Goal: Complete application form: Complete application form

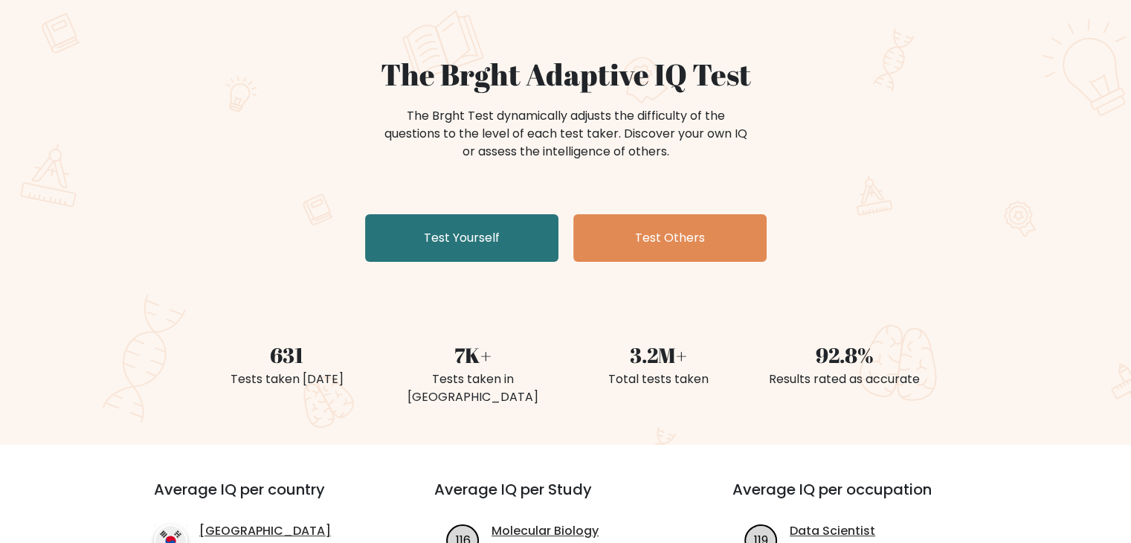
scroll to position [125, 0]
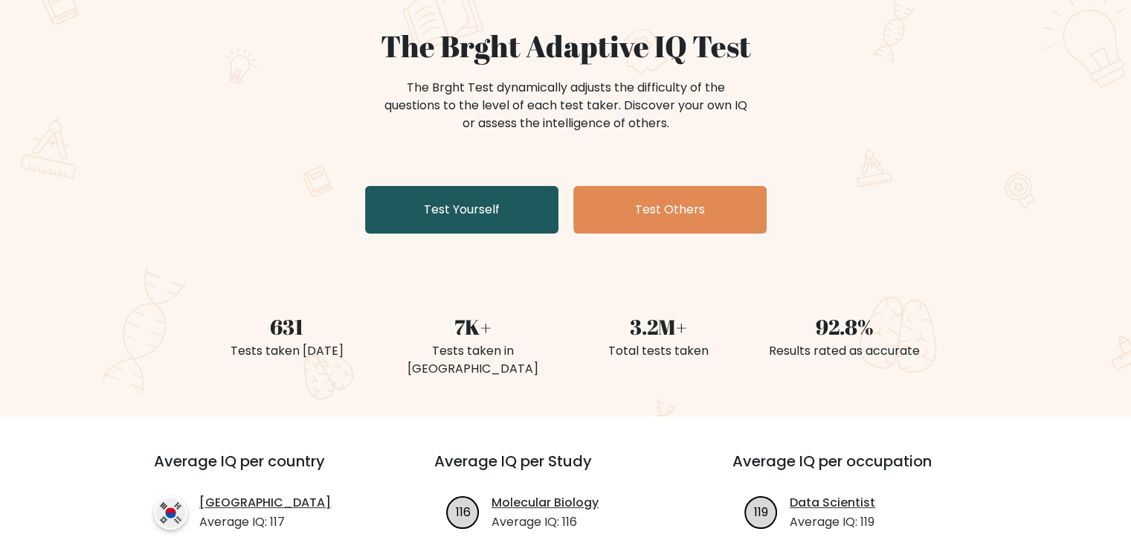
click at [471, 202] on link "Test Yourself" at bounding box center [461, 210] width 193 height 48
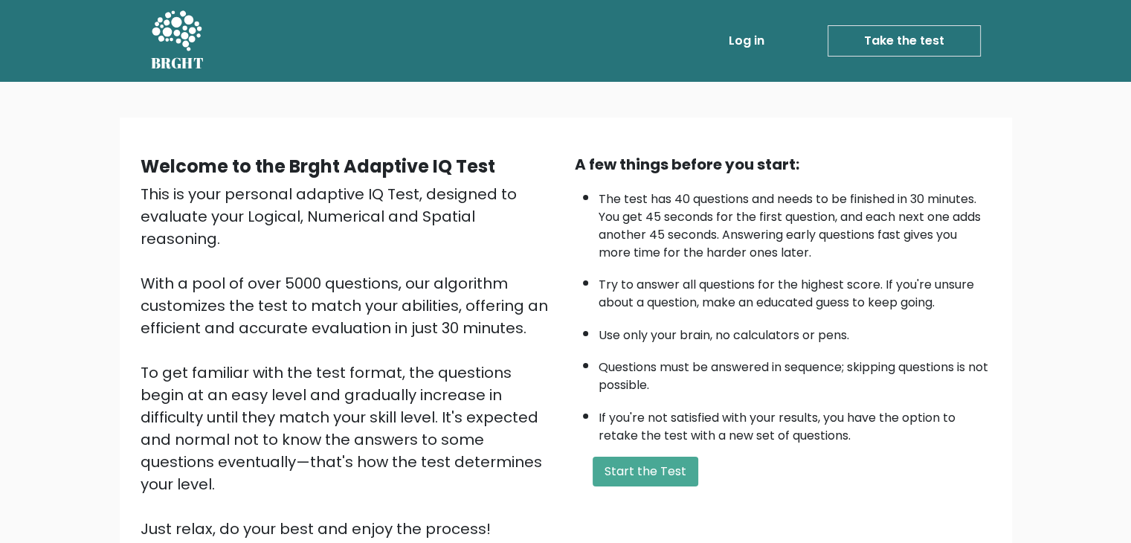
scroll to position [138, 0]
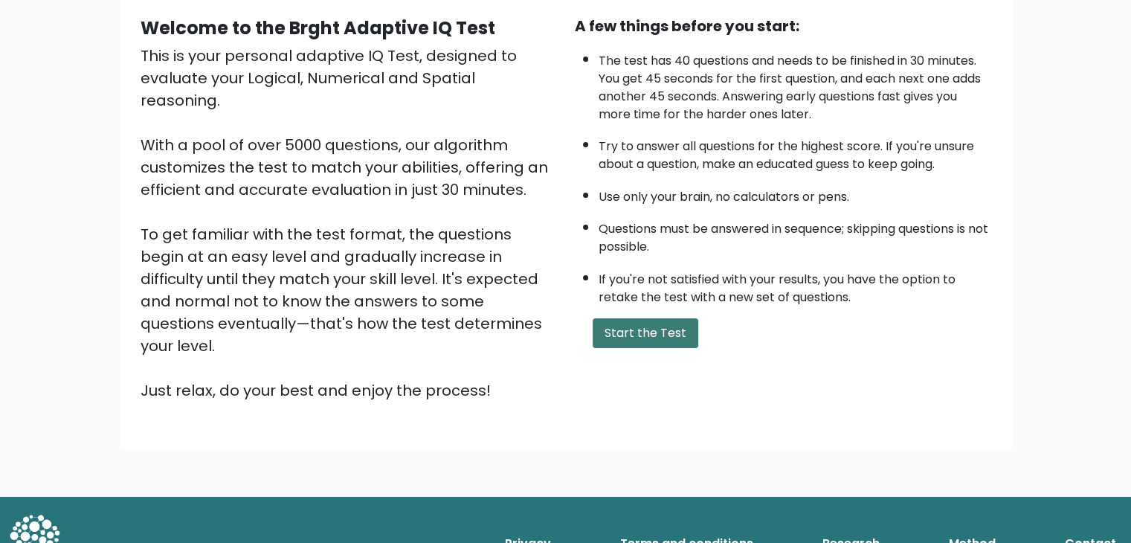
click at [630, 329] on button "Start the Test" at bounding box center [646, 333] width 106 height 30
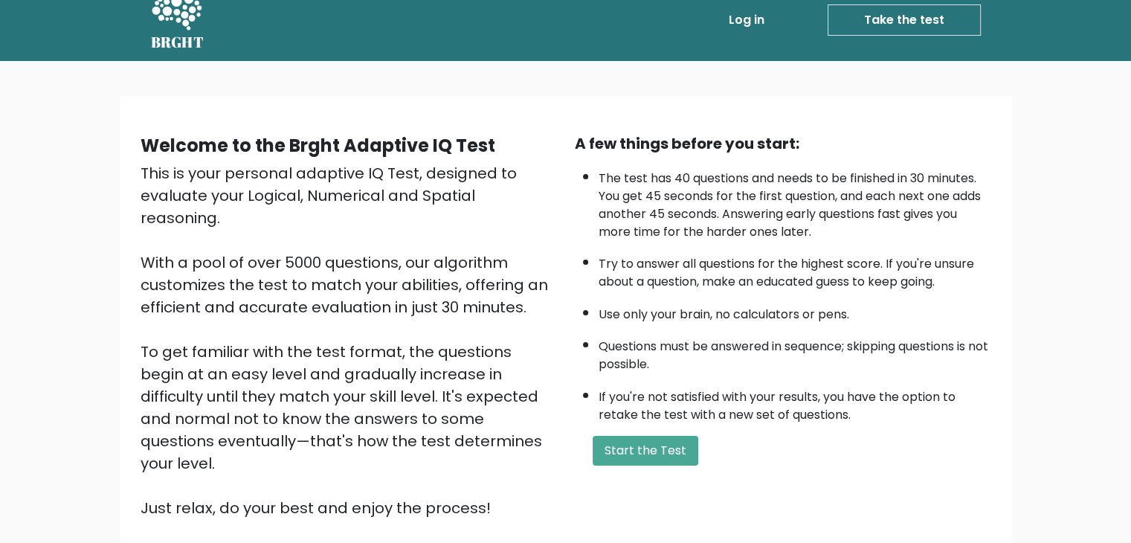
scroll to position [0, 0]
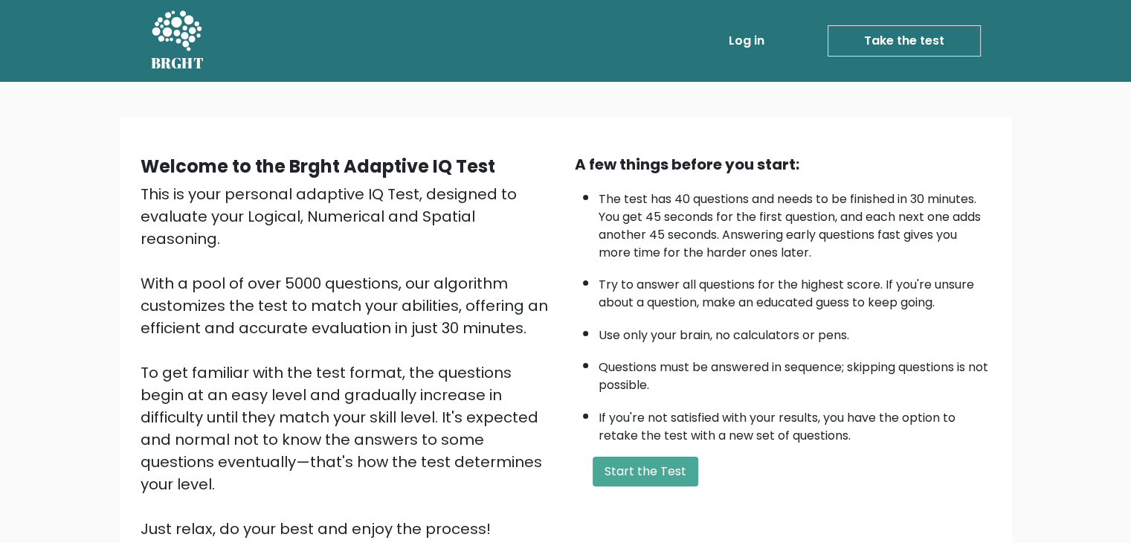
click at [646, 486] on div "A few things before you start: The test has 40 questions and needs to be finish…" at bounding box center [783, 346] width 434 height 387
click at [651, 440] on div "A few things before you start: The test has 40 questions and needs to be finish…" at bounding box center [783, 346] width 434 height 387
click at [639, 457] on button "Start the Test" at bounding box center [646, 472] width 106 height 30
click at [604, 457] on button "Start the Test" at bounding box center [646, 472] width 106 height 30
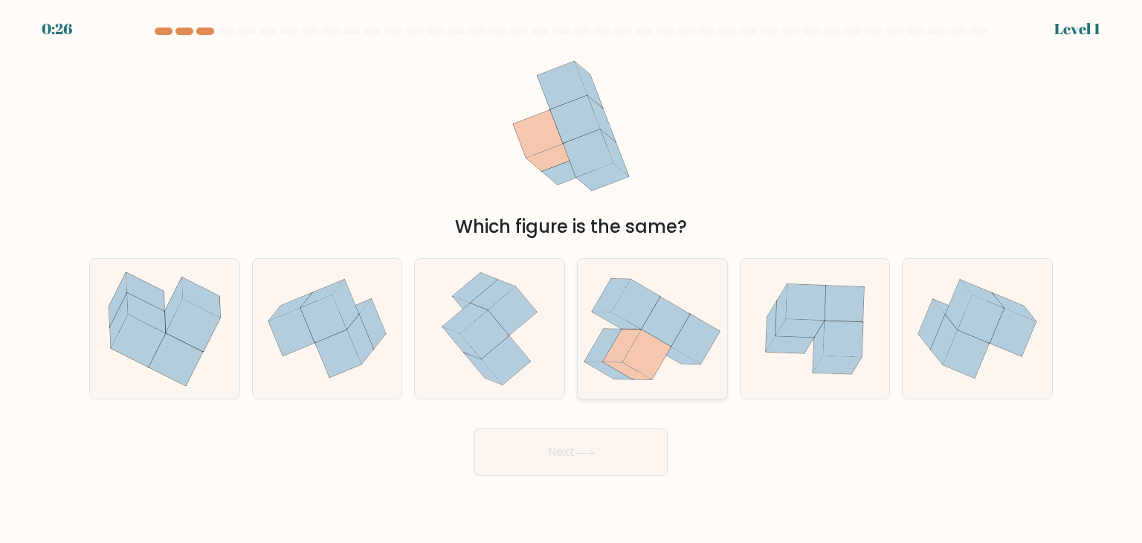
click at [594, 306] on icon at bounding box center [652, 329] width 149 height 132
click at [572, 279] on input "d." at bounding box center [571, 274] width 1 height 7
radio input "true"
click at [583, 434] on button "Next" at bounding box center [570, 452] width 193 height 48
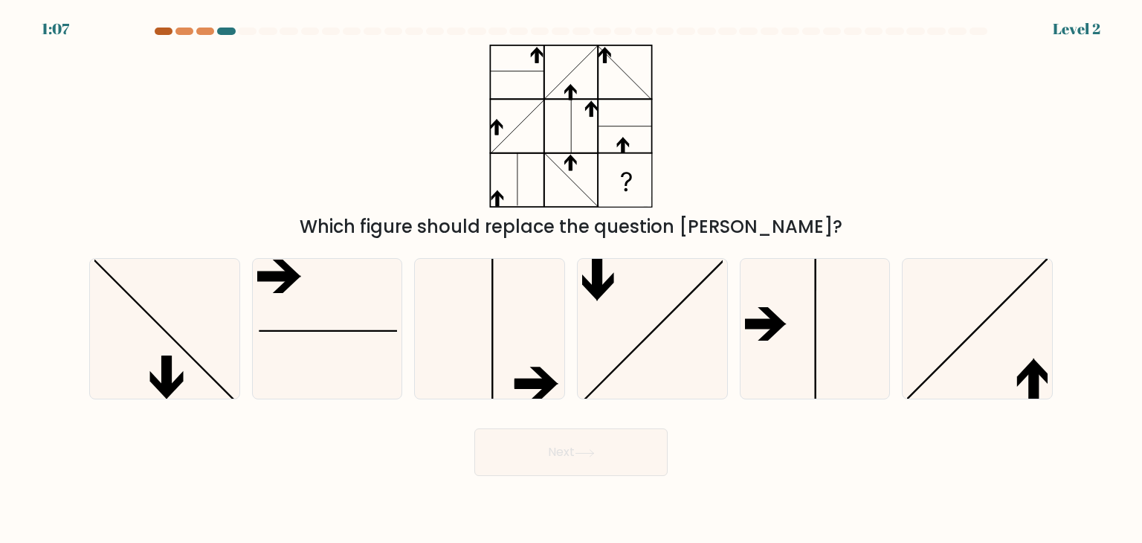
click at [166, 33] on div at bounding box center [164, 31] width 18 height 7
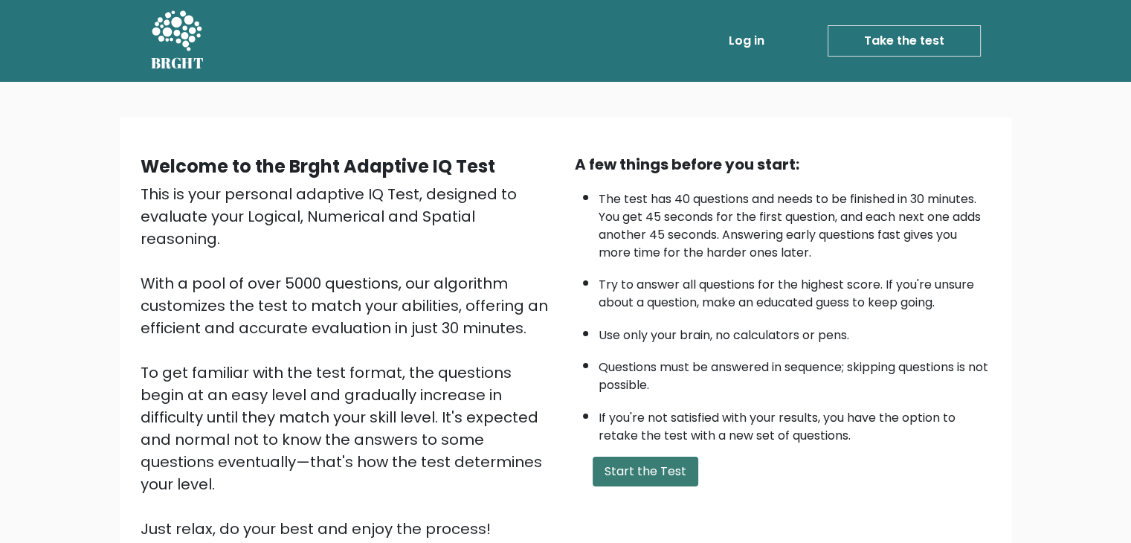
click at [639, 469] on button "Start the Test" at bounding box center [646, 472] width 106 height 30
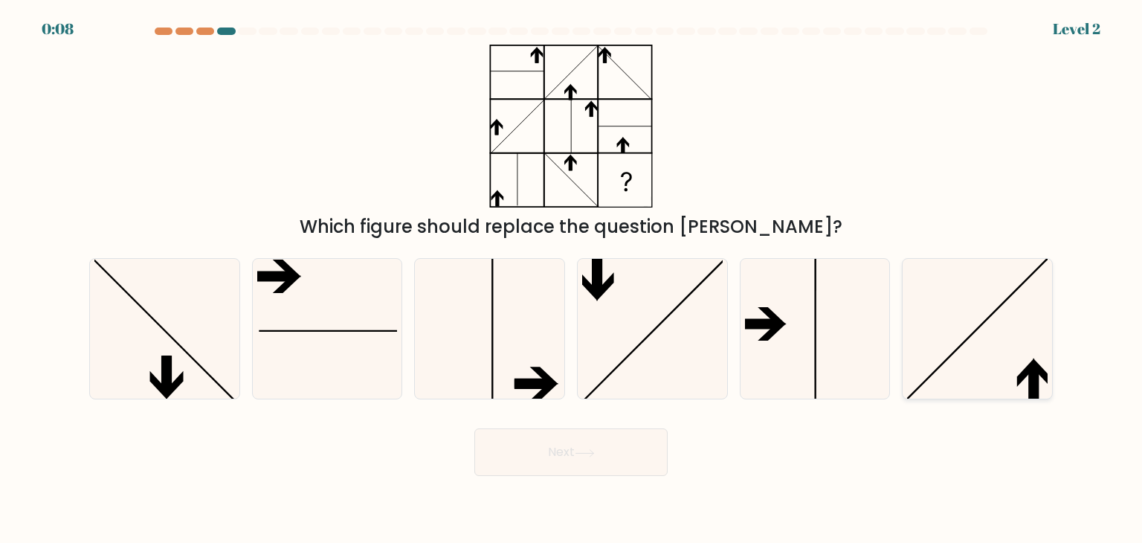
click at [1019, 316] on icon at bounding box center [977, 329] width 140 height 140
click at [572, 279] on input "f." at bounding box center [571, 274] width 1 height 7
radio input "true"
click at [562, 463] on button "Next" at bounding box center [570, 452] width 193 height 48
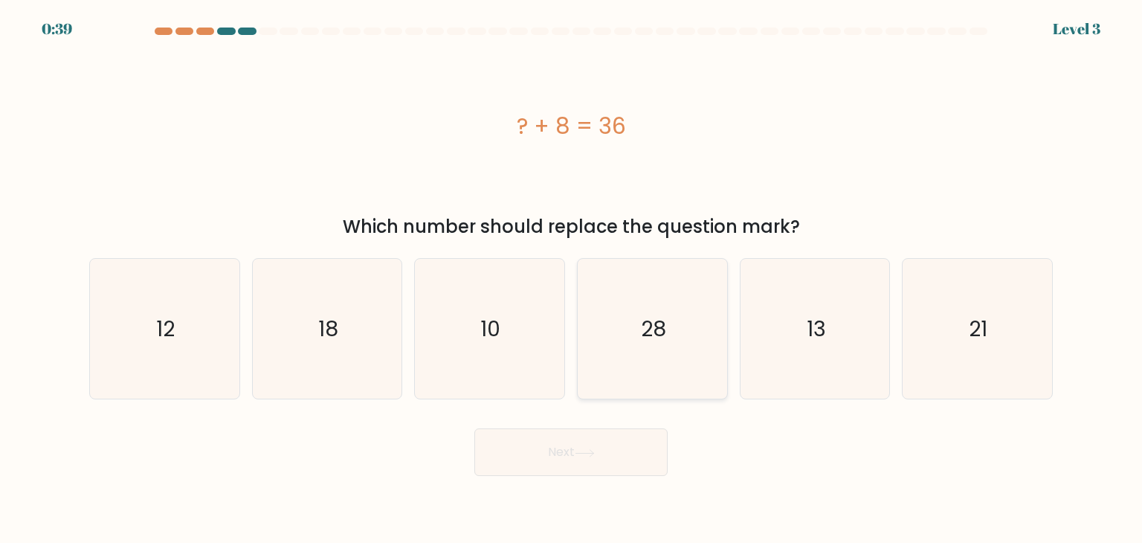
click at [692, 338] on icon "28" at bounding box center [652, 329] width 140 height 140
click at [572, 279] on input "d. 28" at bounding box center [571, 274] width 1 height 7
radio input "true"
click at [571, 448] on button "Next" at bounding box center [570, 452] width 193 height 48
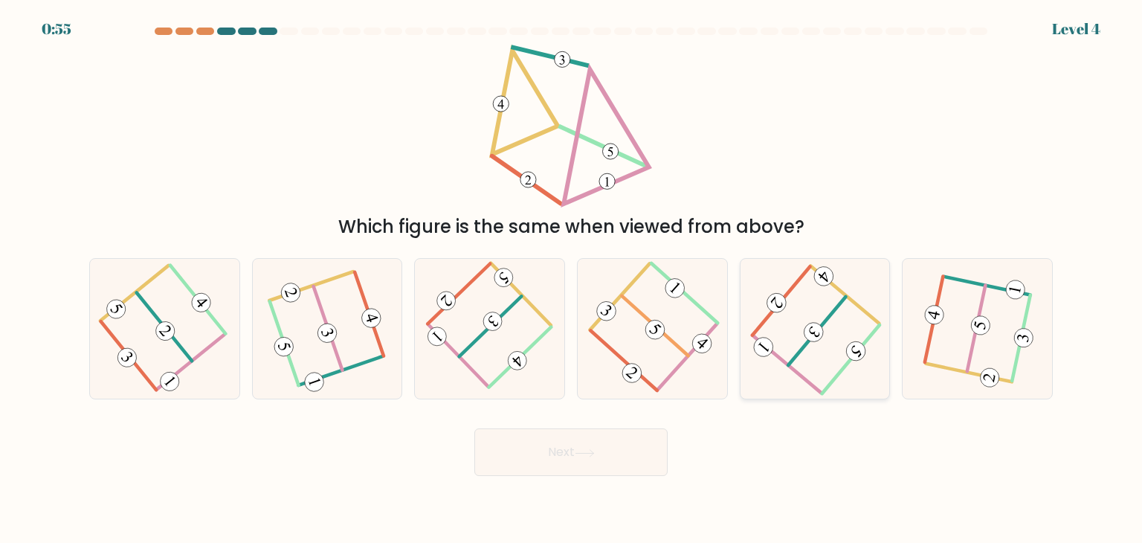
click at [845, 313] on icon at bounding box center [815, 329] width 112 height 112
click at [572, 279] on input "e." at bounding box center [571, 274] width 1 height 7
radio input "true"
click at [538, 457] on button "Next" at bounding box center [570, 452] width 193 height 48
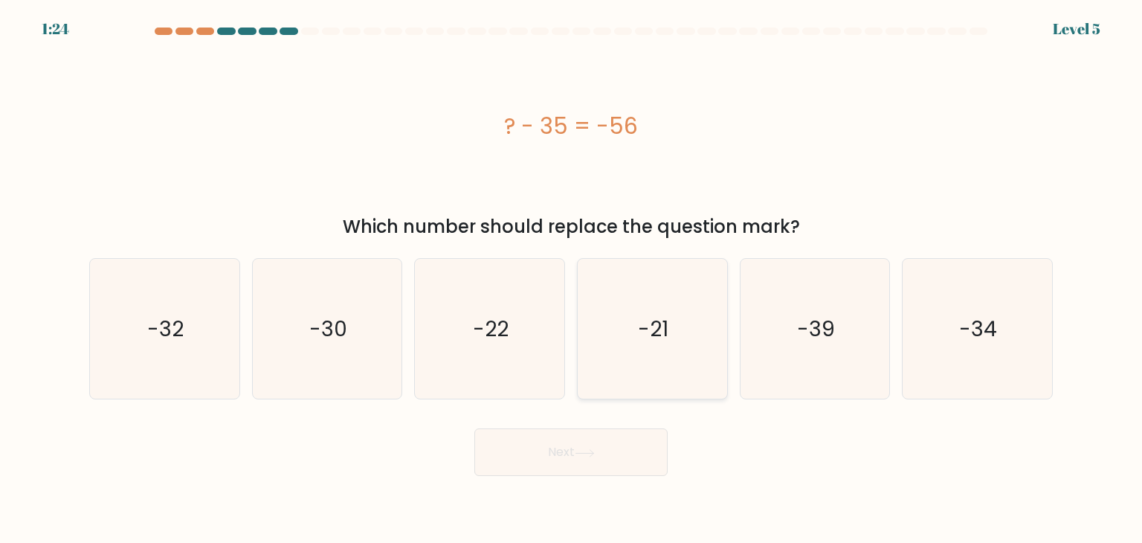
click at [616, 315] on icon "-21" at bounding box center [652, 329] width 140 height 140
click at [572, 279] on input "d. -21" at bounding box center [571, 274] width 1 height 7
radio input "true"
click at [578, 456] on icon at bounding box center [585, 453] width 20 height 8
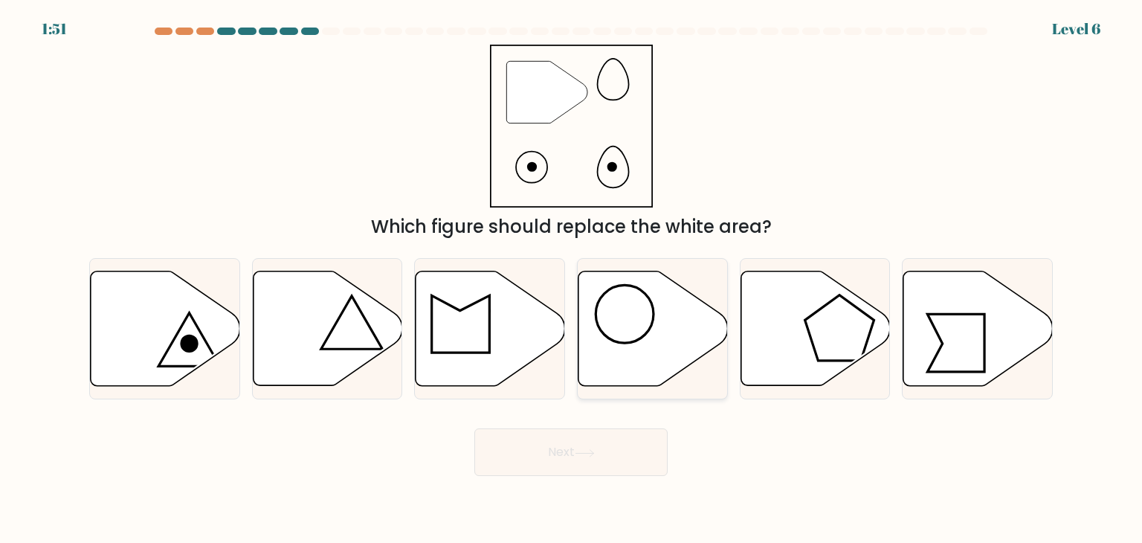
click at [622, 337] on icon at bounding box center [653, 328] width 149 height 115
click at [572, 279] on input "d." at bounding box center [571, 274] width 1 height 7
radio input "true"
click at [585, 460] on button "Next" at bounding box center [570, 452] width 193 height 48
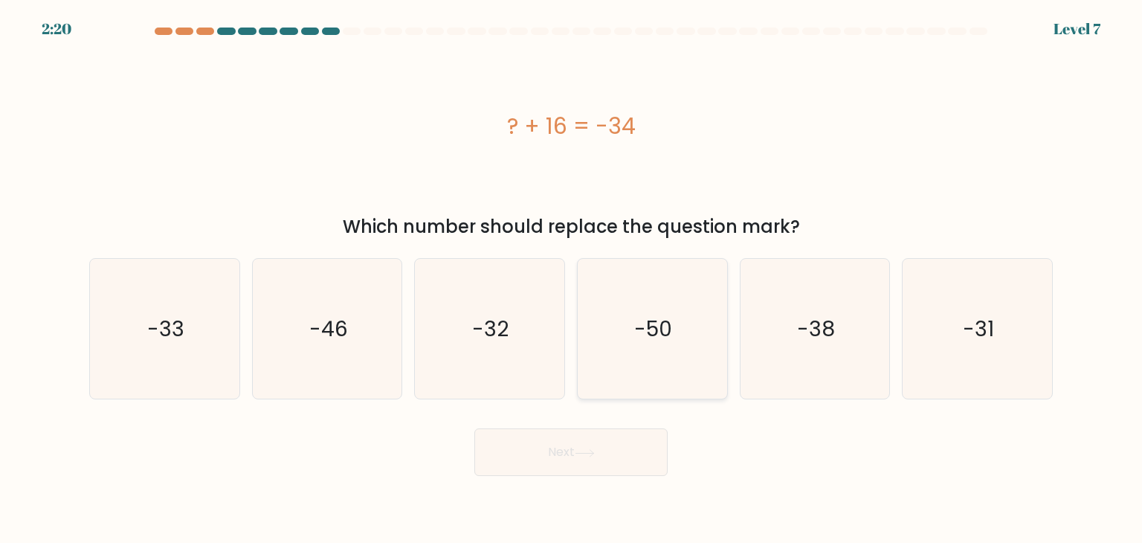
click at [669, 326] on text "-50" at bounding box center [654, 329] width 38 height 30
click at [572, 279] on input "d. -50" at bounding box center [571, 274] width 1 height 7
radio input "true"
click at [565, 459] on button "Next" at bounding box center [570, 452] width 193 height 48
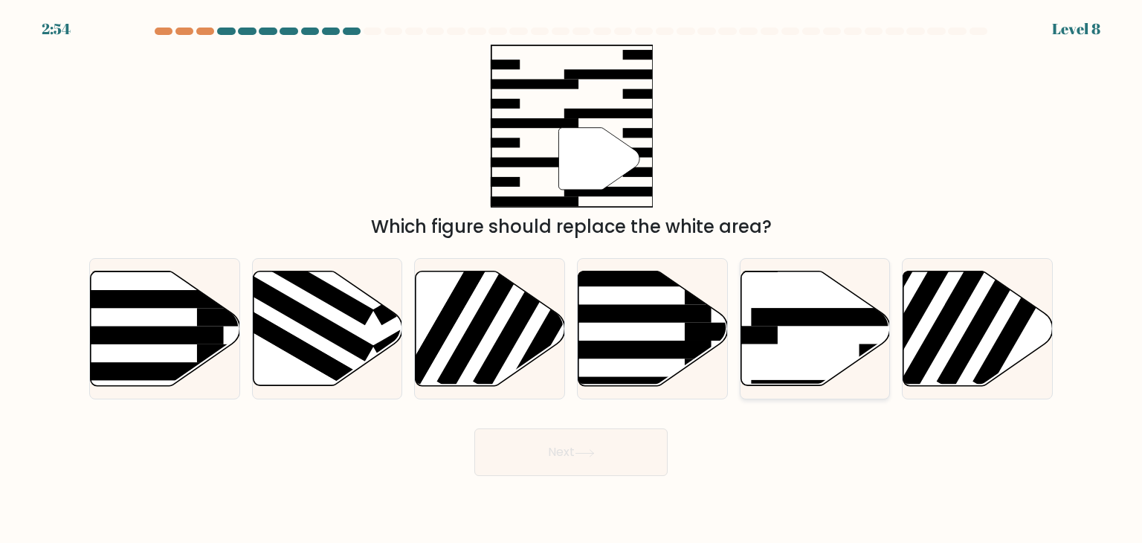
click at [814, 334] on icon at bounding box center [815, 328] width 149 height 115
click at [572, 279] on input "e." at bounding box center [571, 274] width 1 height 7
radio input "true"
click at [604, 459] on button "Next" at bounding box center [570, 452] width 193 height 48
